Goal: Find specific page/section: Find specific page/section

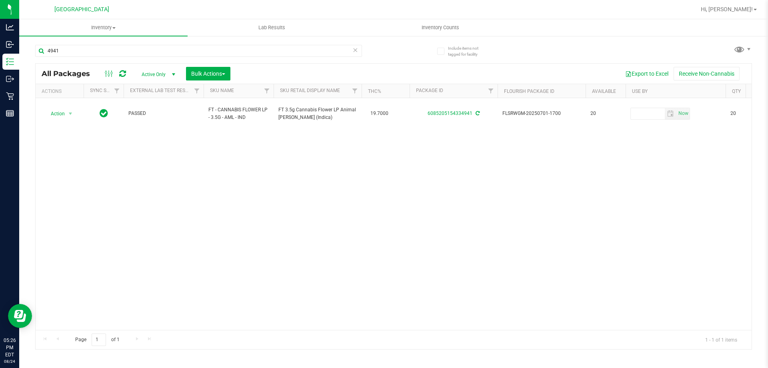
click at [20, 96] on div "Include items not tagged for facility 4941 All Packages Active Only Active Only…" at bounding box center [393, 157] width 749 height 244
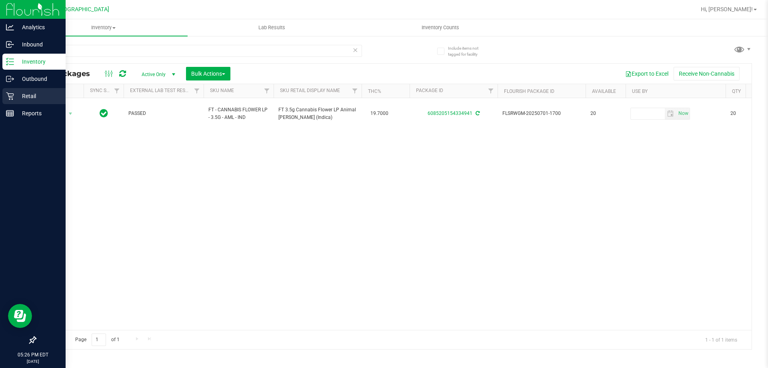
click at [15, 98] on p "Retail" at bounding box center [38, 96] width 48 height 10
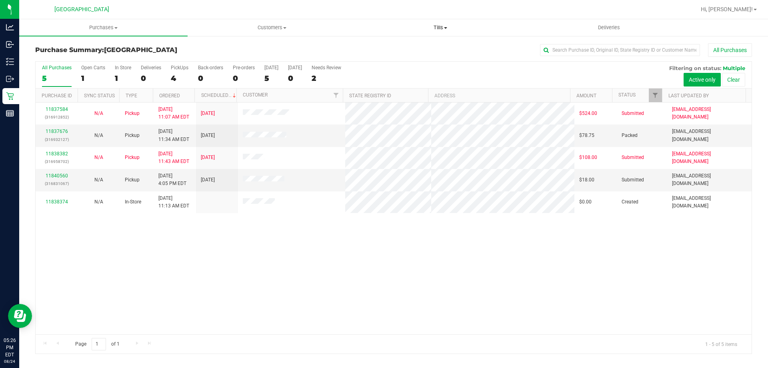
click at [439, 31] on uib-tab-heading "Tills Manage tills Reconcile e-payments" at bounding box center [441, 28] width 168 height 16
click at [415, 48] on li "Manage tills" at bounding box center [440, 49] width 168 height 10
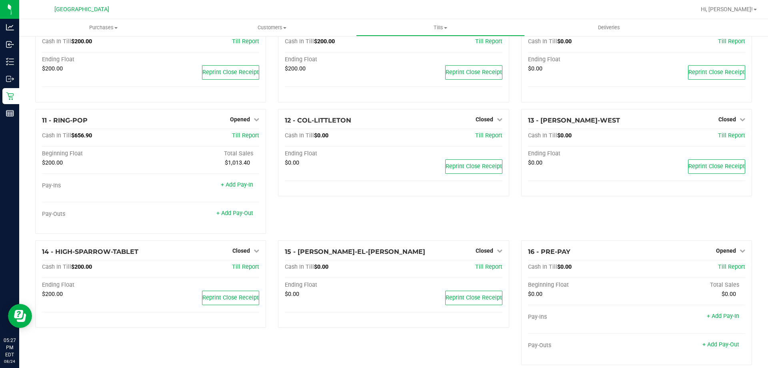
scroll to position [162, 0]
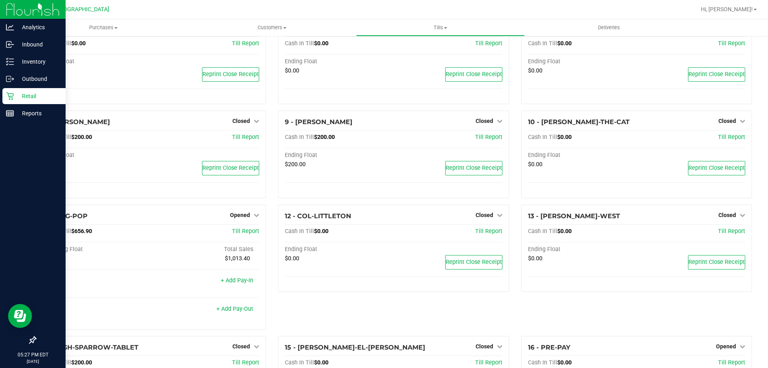
click at [43, 94] on p "Retail" at bounding box center [38, 96] width 48 height 10
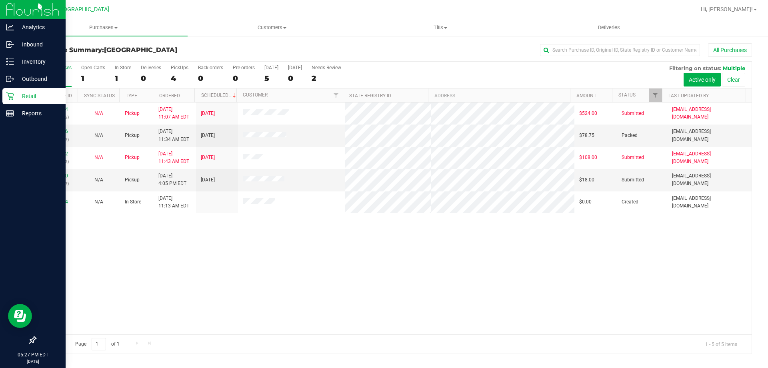
click at [10, 94] on icon at bounding box center [10, 96] width 8 height 8
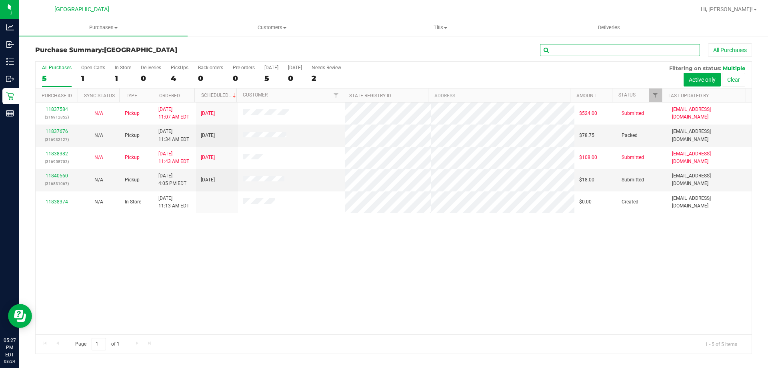
click at [558, 46] on input "text" at bounding box center [620, 50] width 160 height 12
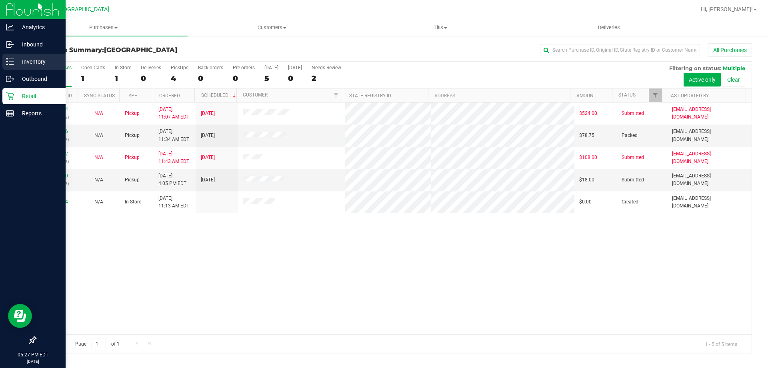
click at [22, 59] on p "Inventory" at bounding box center [38, 62] width 48 height 10
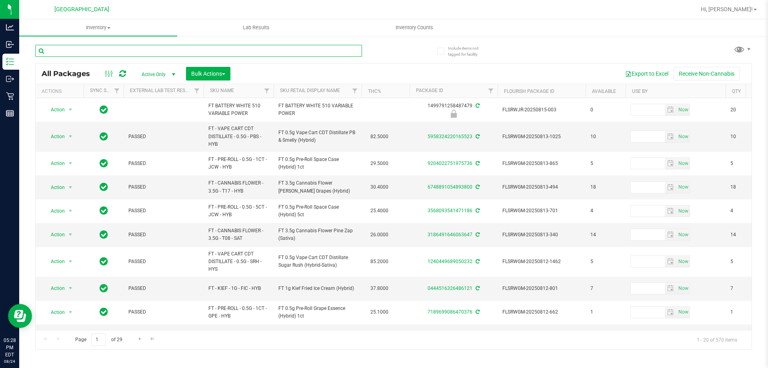
click at [324, 54] on input "text" at bounding box center [198, 51] width 327 height 12
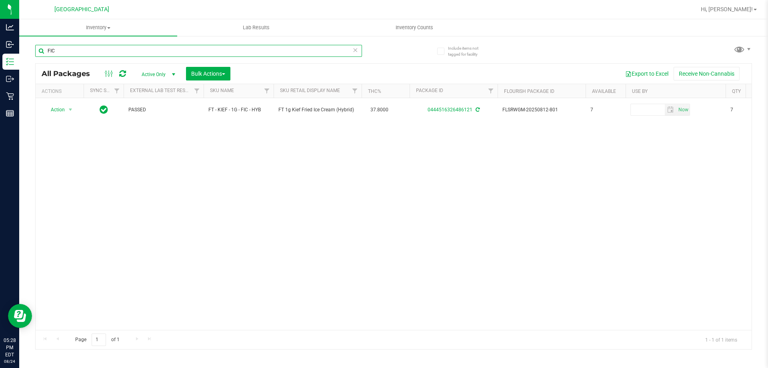
type input "FIC"
click at [748, 8] on span "Hi, [PERSON_NAME]!" at bounding box center [727, 9] width 52 height 6
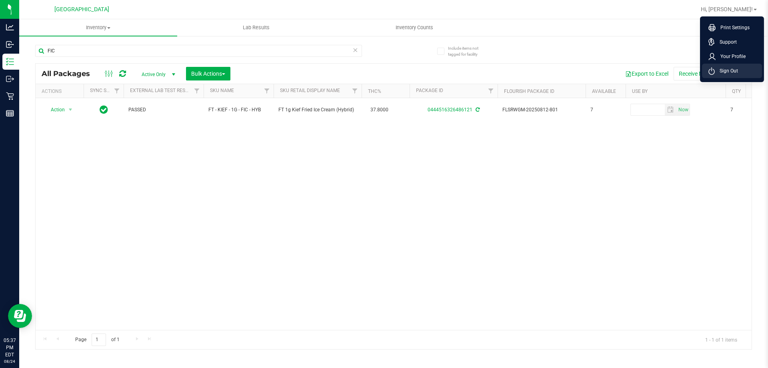
click at [726, 69] on span "Sign Out" at bounding box center [726, 71] width 23 height 8
